Goal: Task Accomplishment & Management: Complete application form

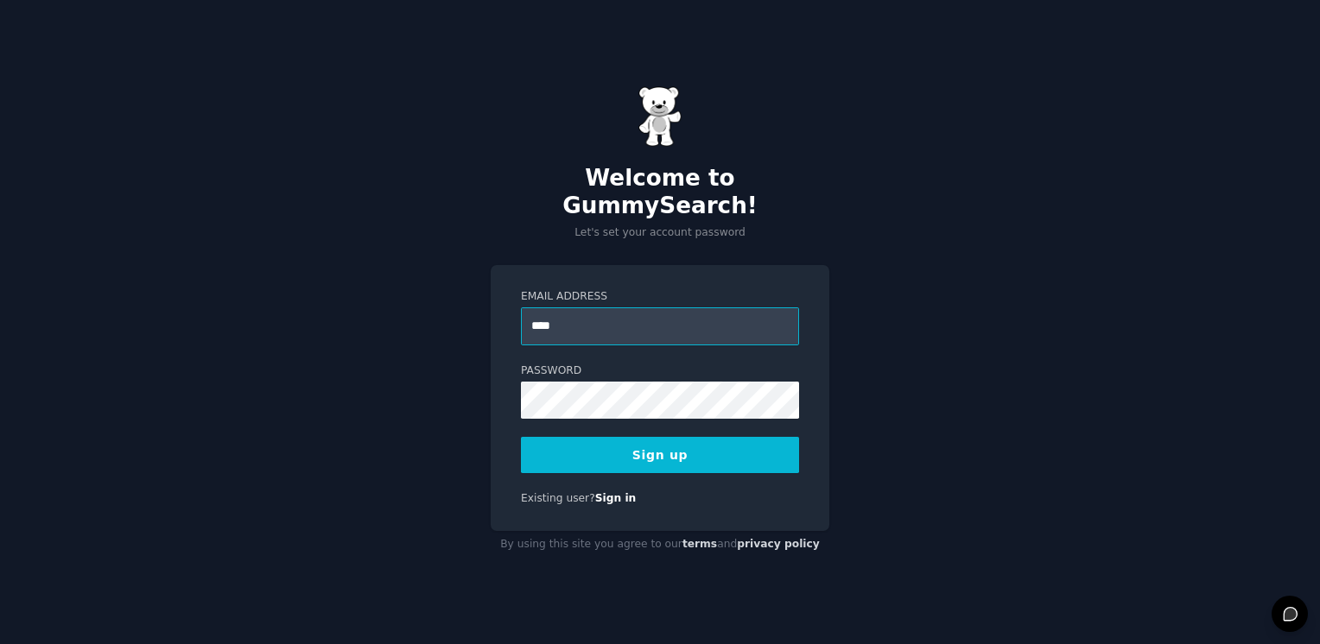
type input "**********"
click at [681, 437] on button "Sign up" at bounding box center [660, 455] width 278 height 36
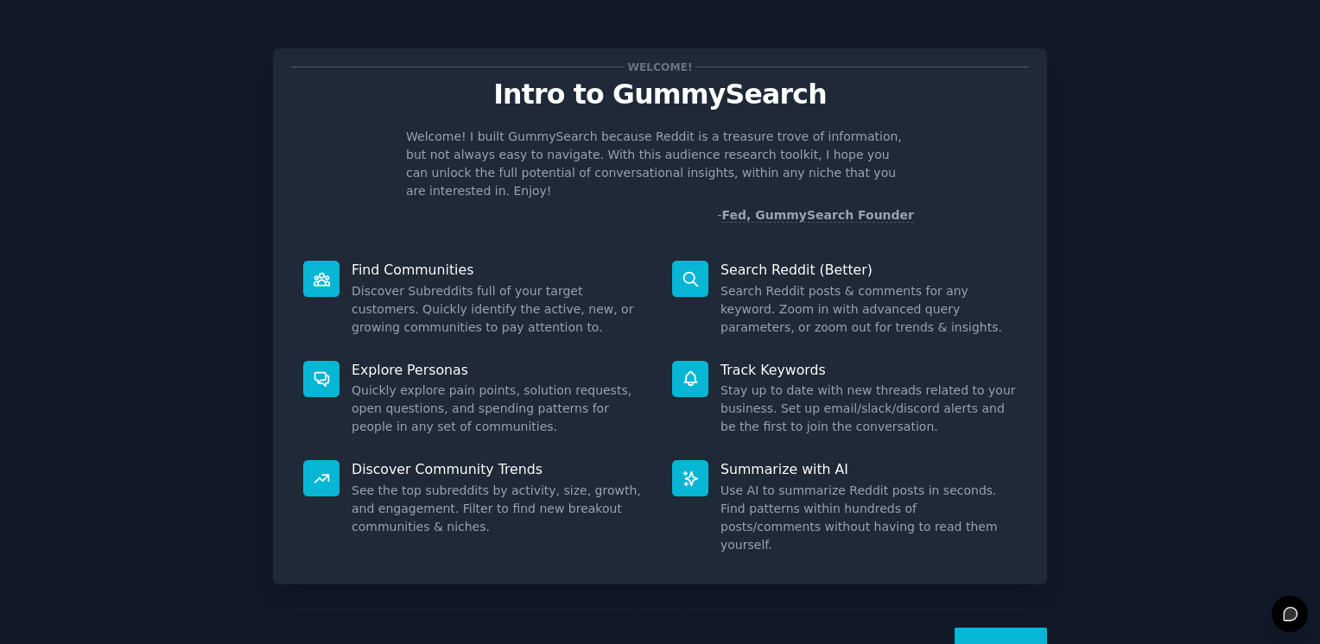
scroll to position [31, 0]
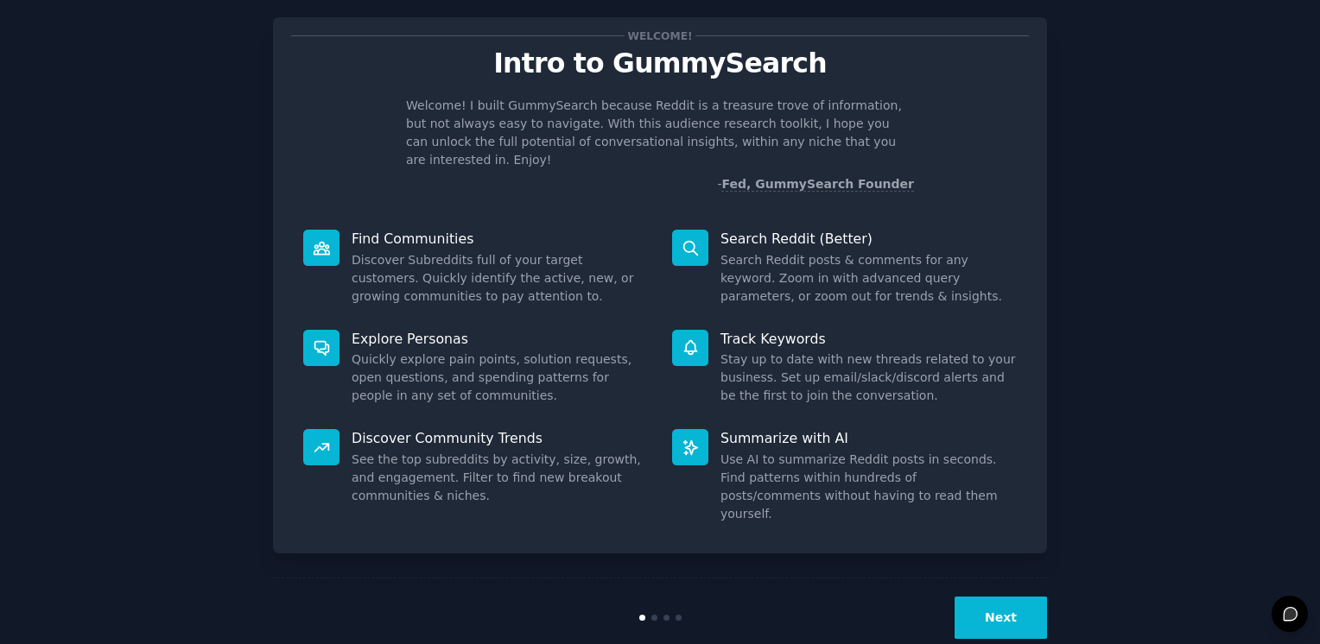
click at [1284, 524] on div "Welcome! Intro to GummySearch Welcome! I built GummySearch because Reddit is a …" at bounding box center [660, 325] width 1272 height 664
click at [1006, 597] on button "Next" at bounding box center [1001, 618] width 92 height 42
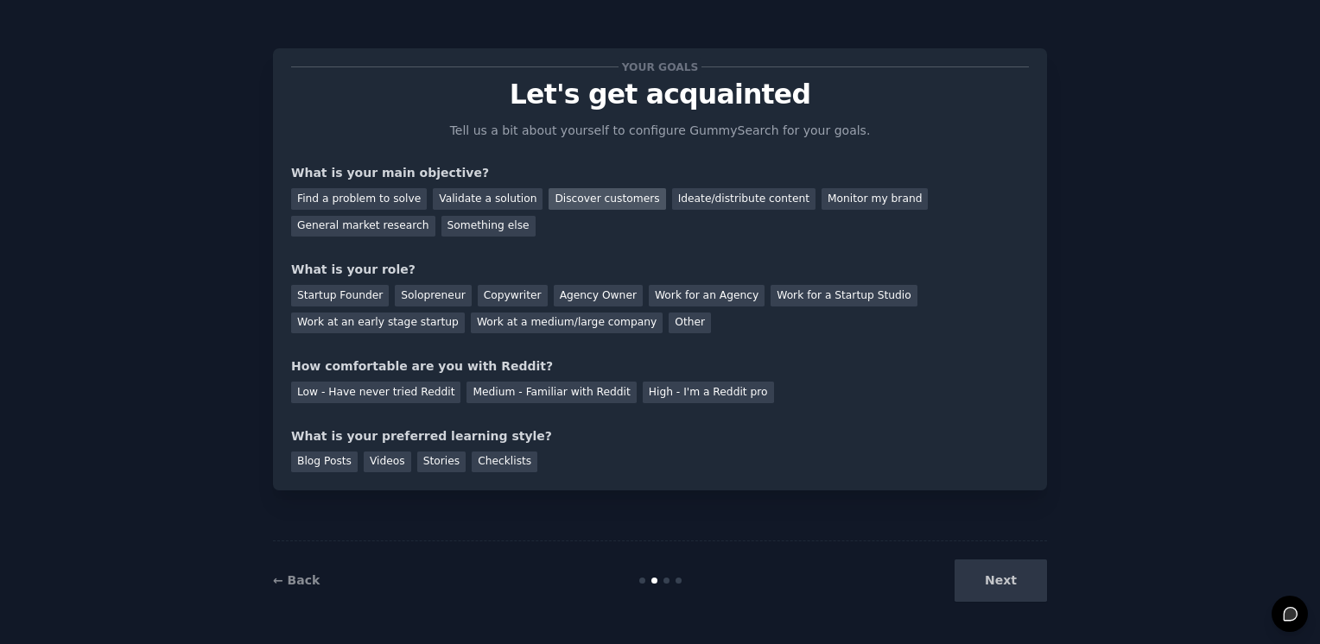
click at [599, 199] on div "Discover customers" at bounding box center [607, 199] width 117 height 22
